Goal: Information Seeking & Learning: Find specific page/section

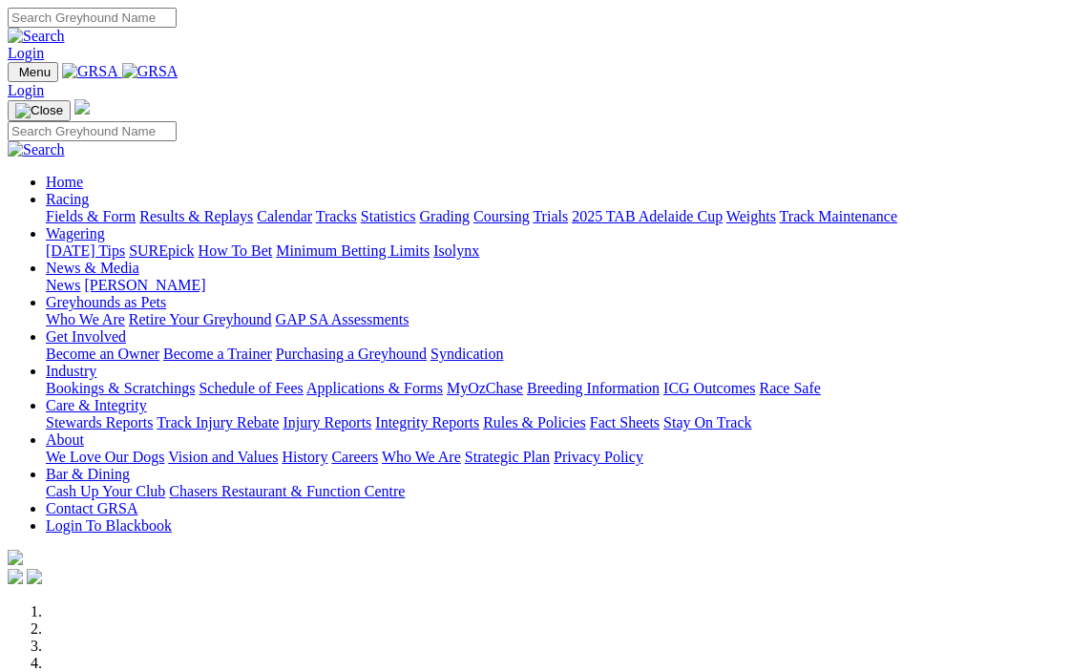
scroll to position [573, 0]
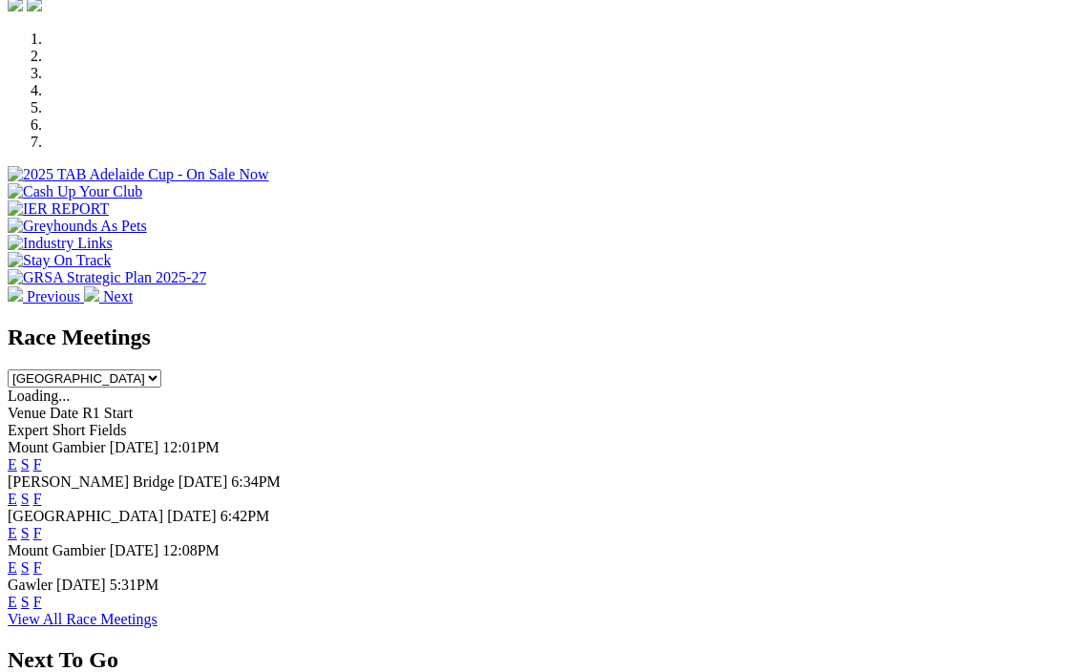
drag, startPoint x: 0, startPoint y: 0, endPoint x: 727, endPoint y: 386, distance: 823.2
click at [42, 559] on link "F" at bounding box center [37, 567] width 9 height 16
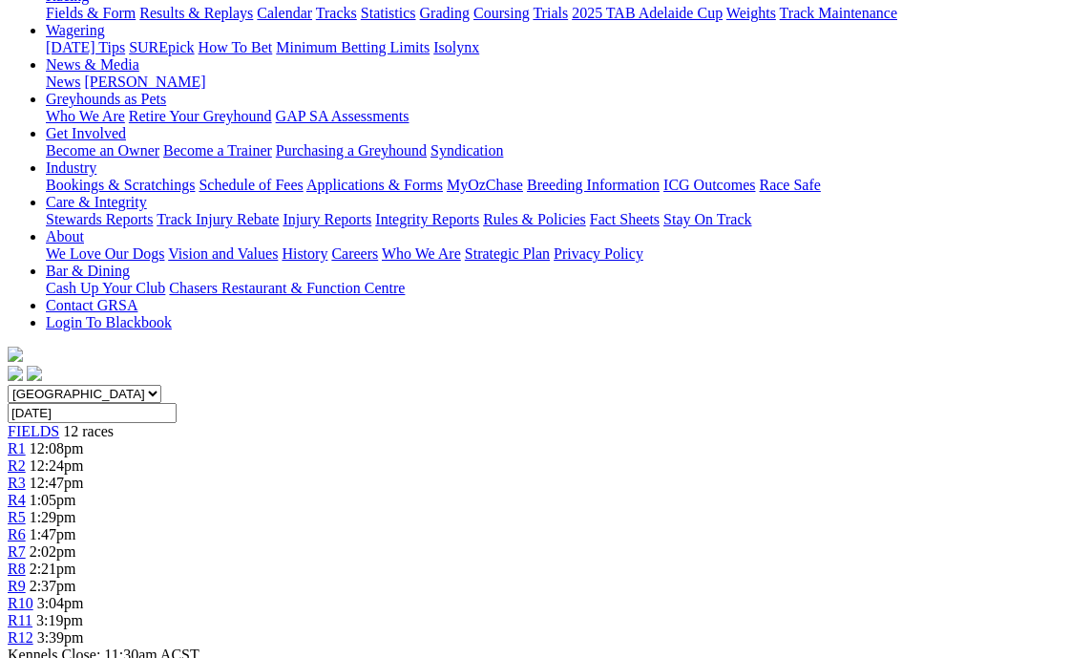
scroll to position [286, 0]
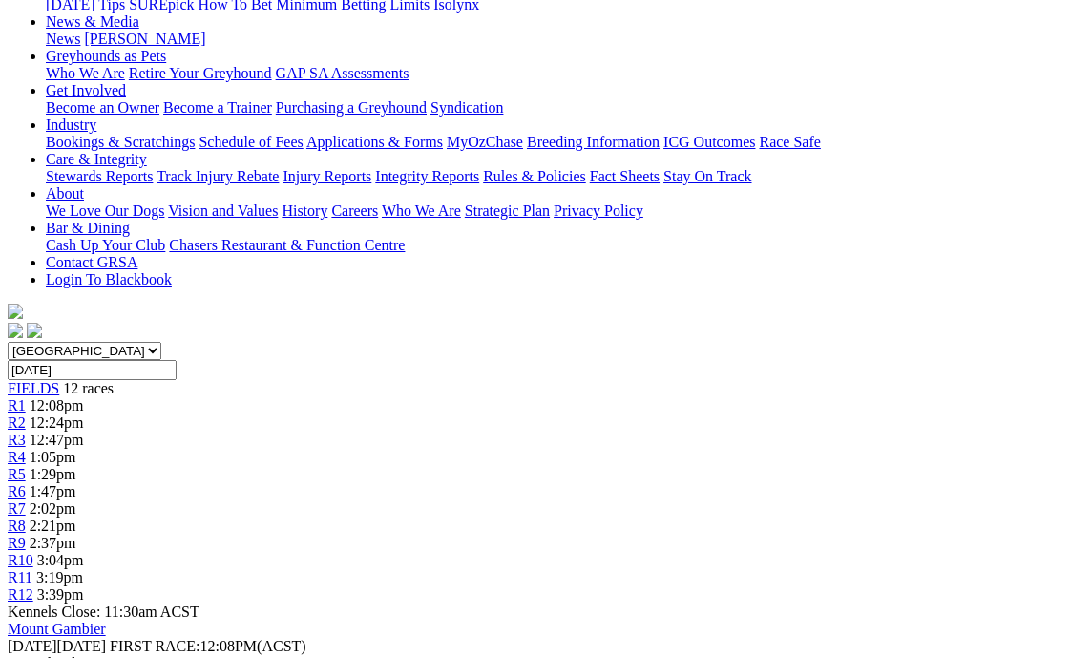
scroll to position [286, 0]
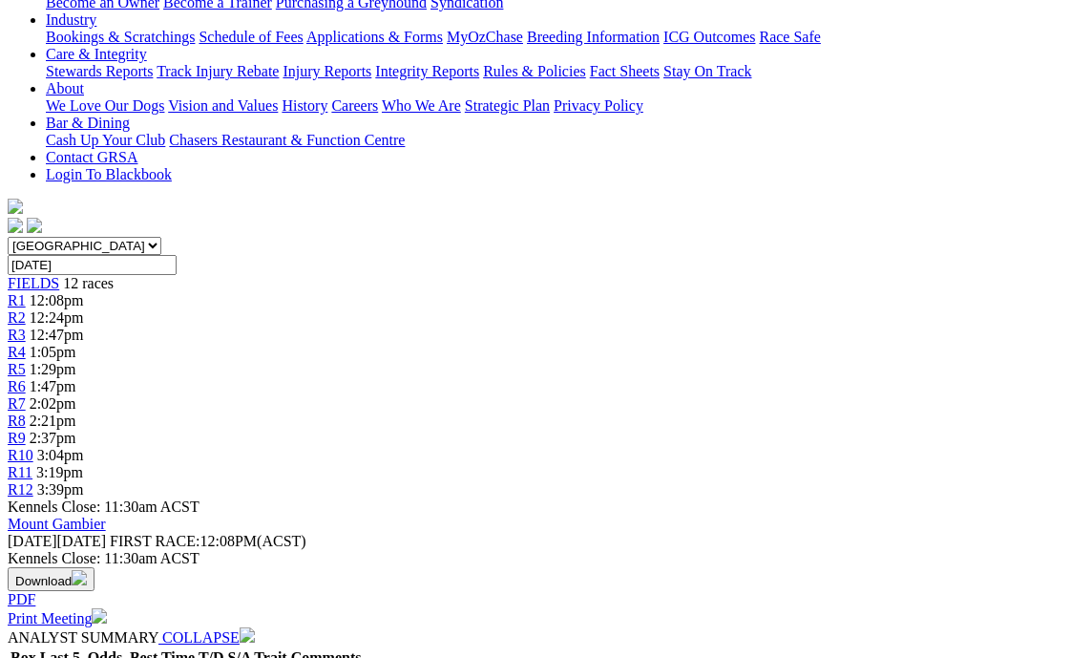
scroll to position [382, 0]
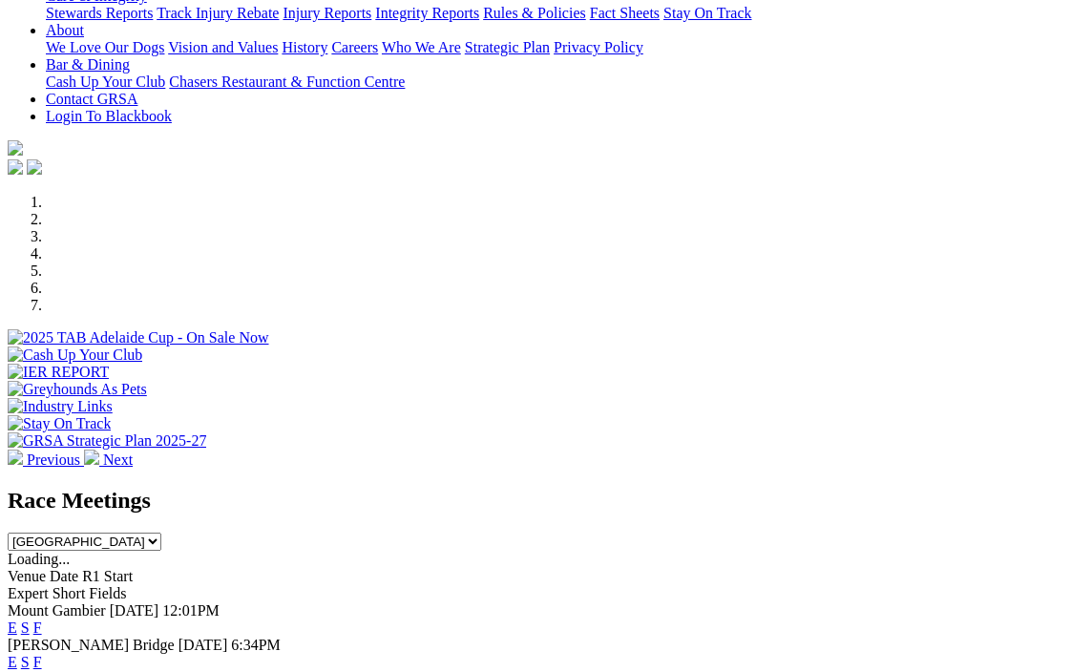
scroll to position [573, 0]
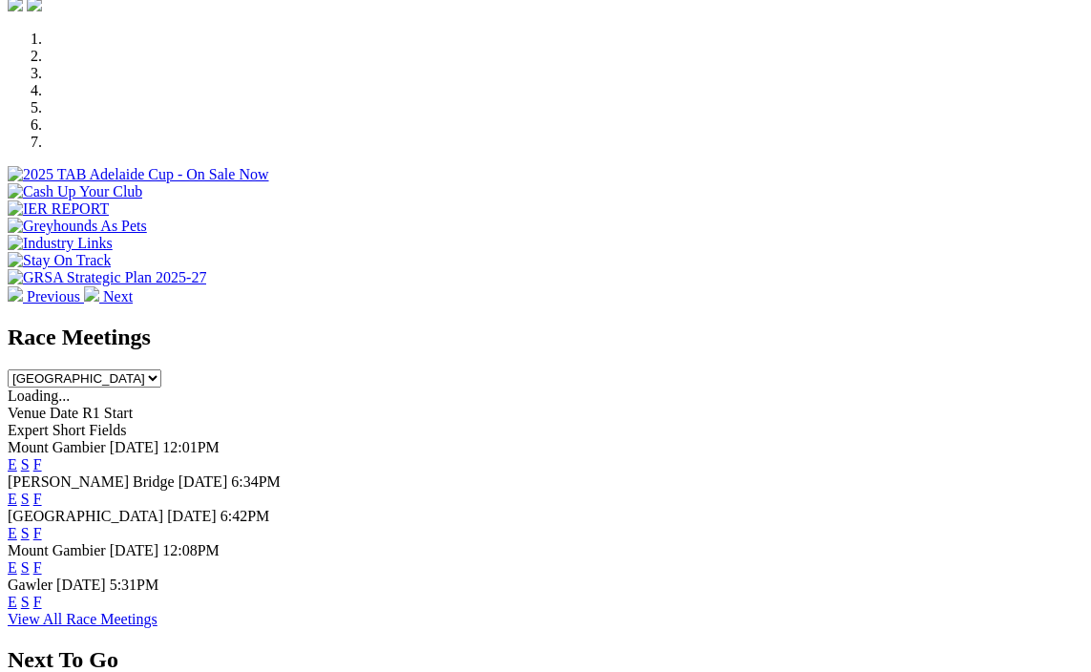
click at [42, 559] on link "F" at bounding box center [37, 567] width 9 height 16
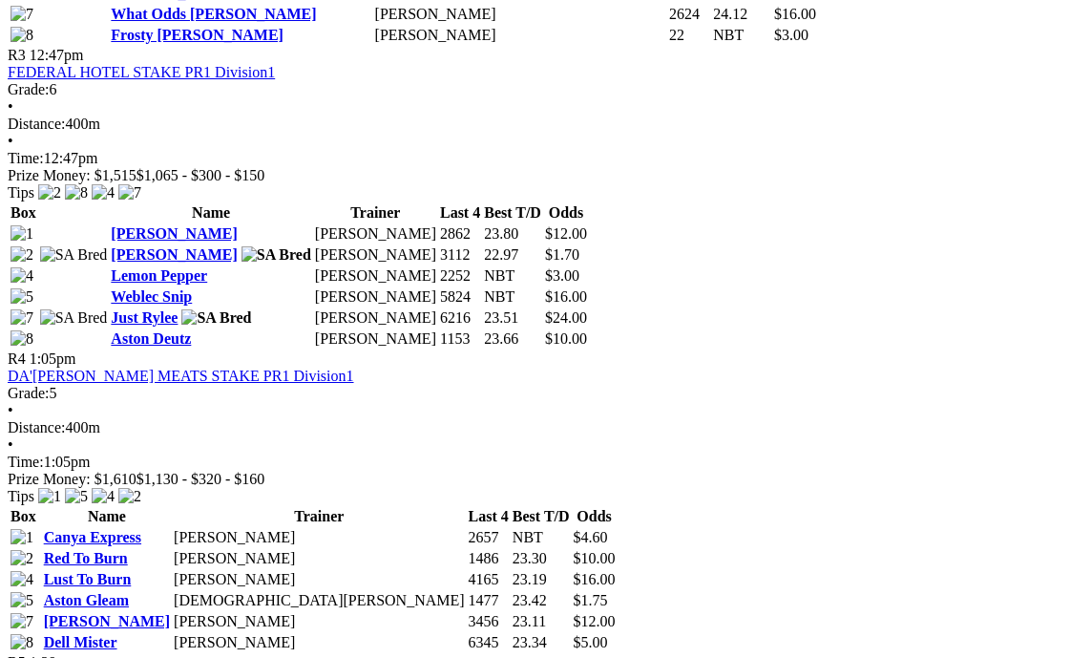
scroll to position [1623, 0]
